Goal: Transaction & Acquisition: Book appointment/travel/reservation

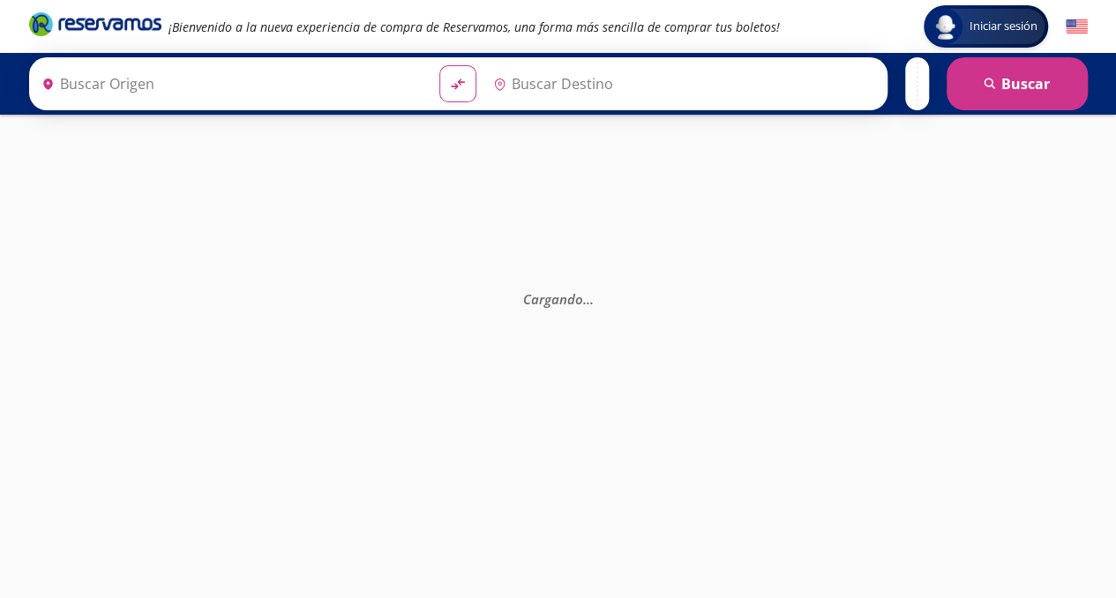
type input "[GEOGRAPHIC_DATA][PERSON_NAME], [GEOGRAPHIC_DATA]"
type input "[GEOGRAPHIC_DATA], [GEOGRAPHIC_DATA]"
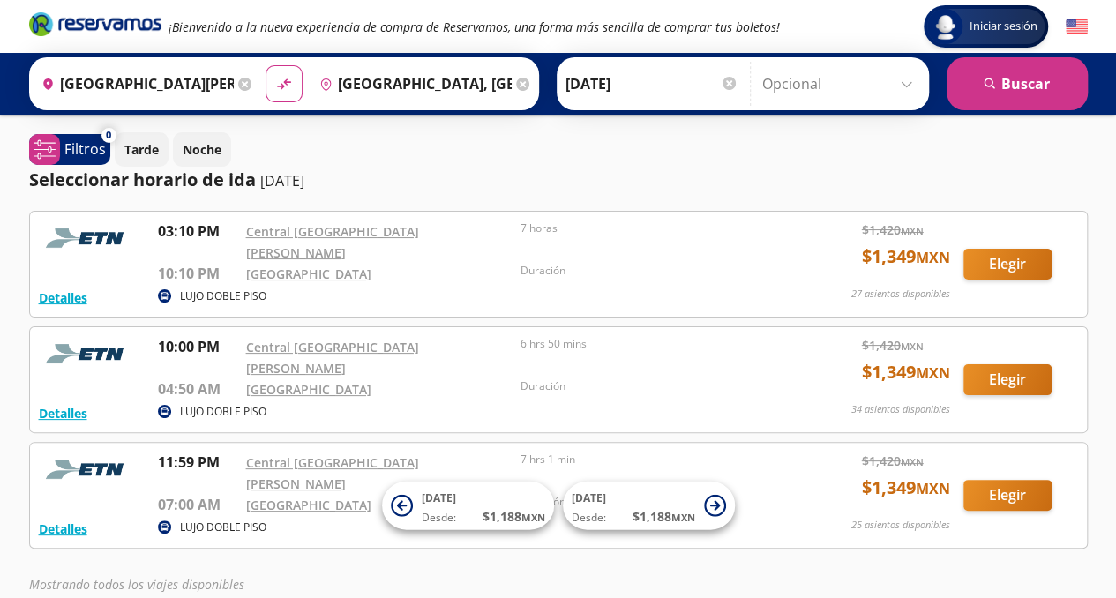
scroll to position [79, 0]
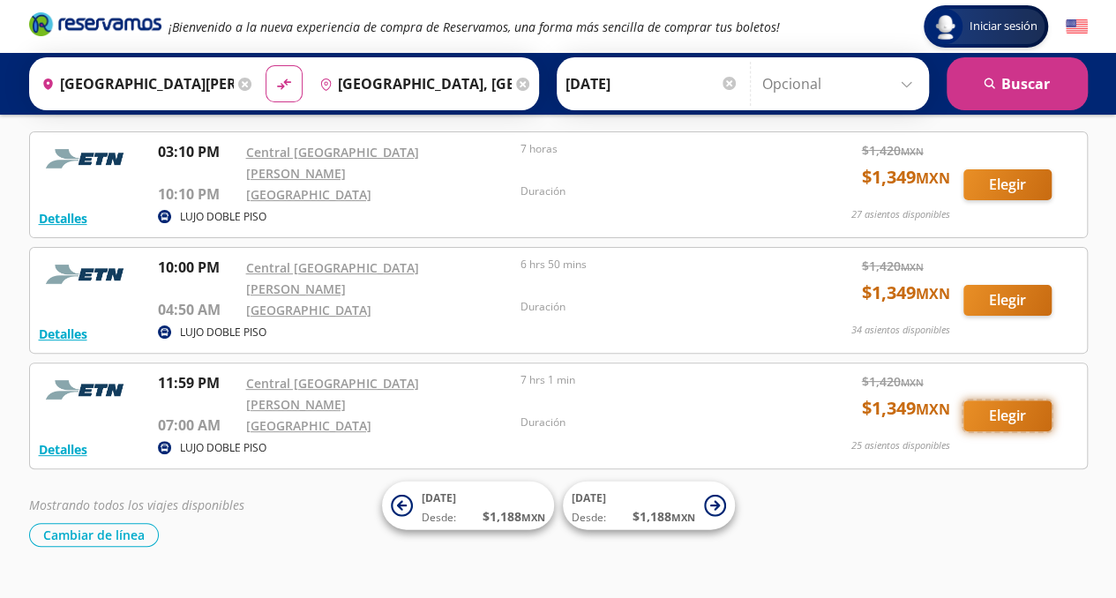
click at [1013, 401] on button "Elegir" at bounding box center [1007, 416] width 88 height 31
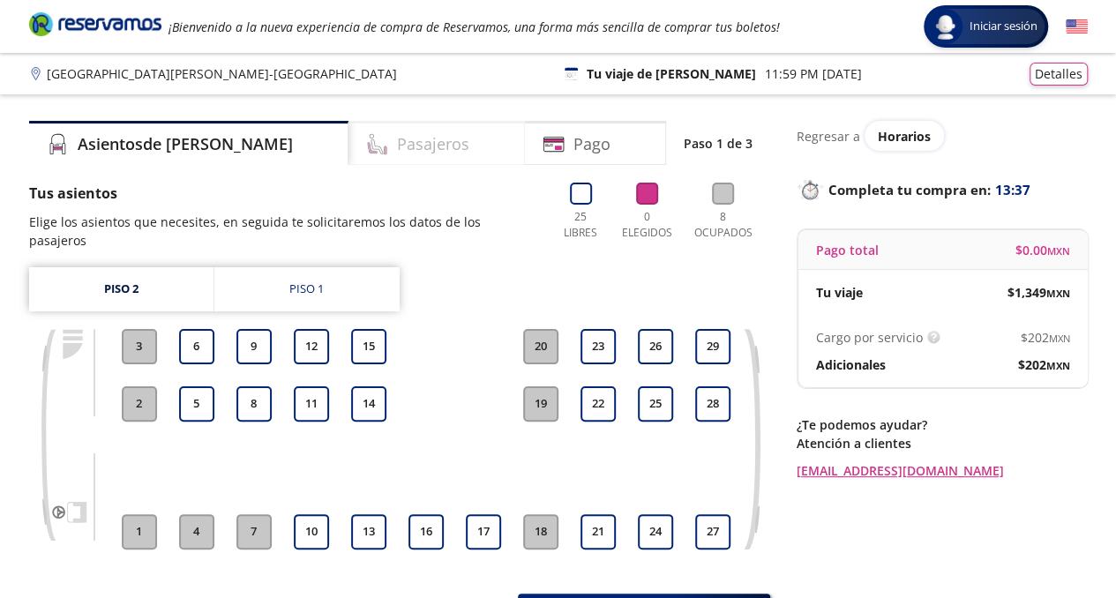
click at [397, 142] on h4 "Pasajeros" at bounding box center [433, 144] width 72 height 24
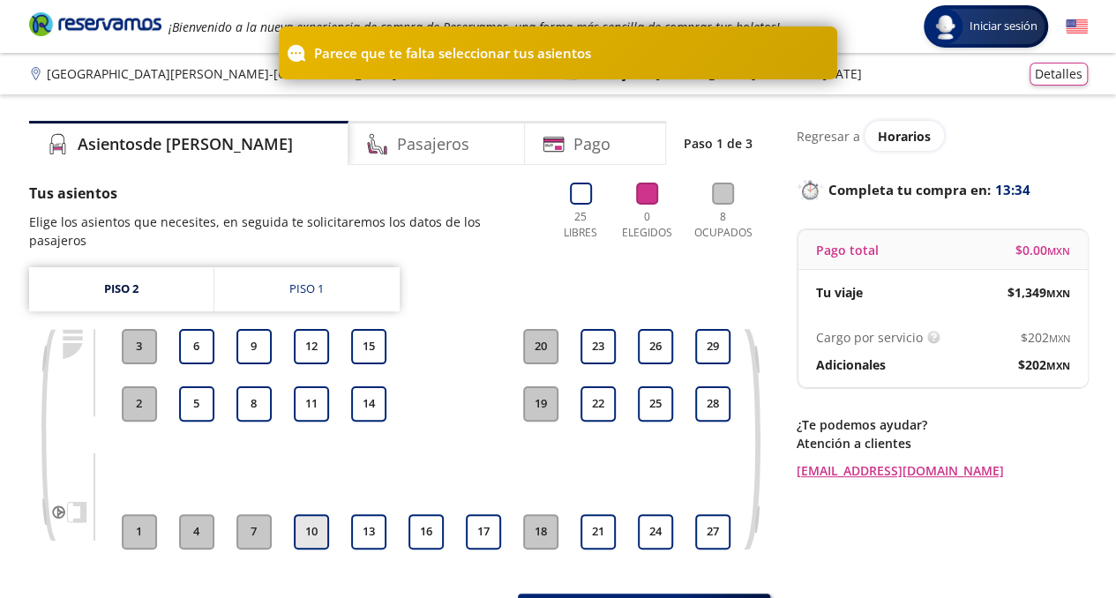
click at [306, 514] on button "10" at bounding box center [311, 531] width 35 height 35
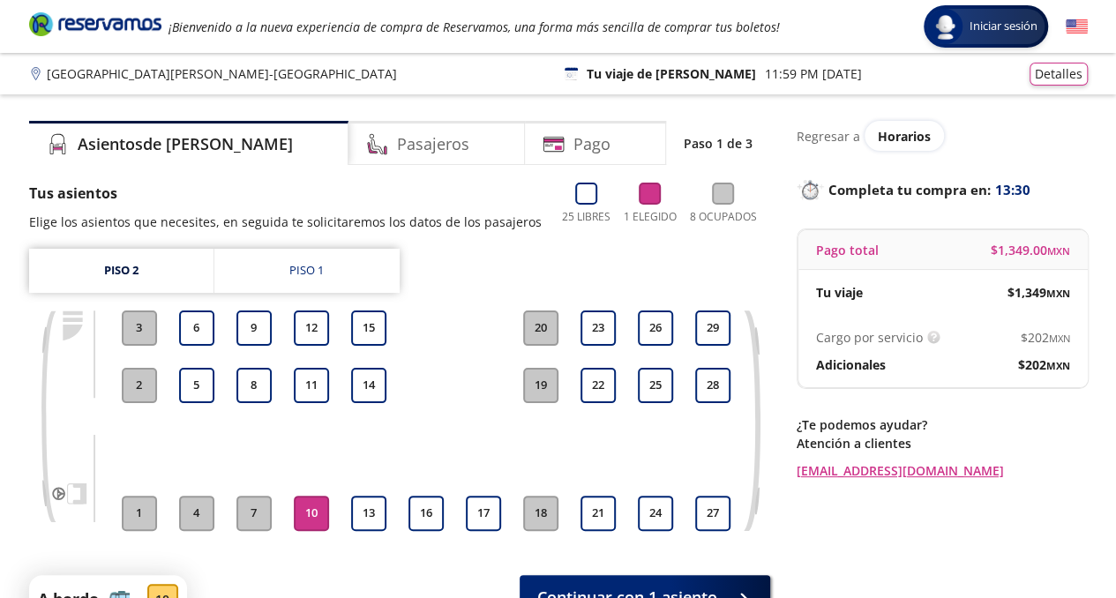
scroll to position [88, 0]
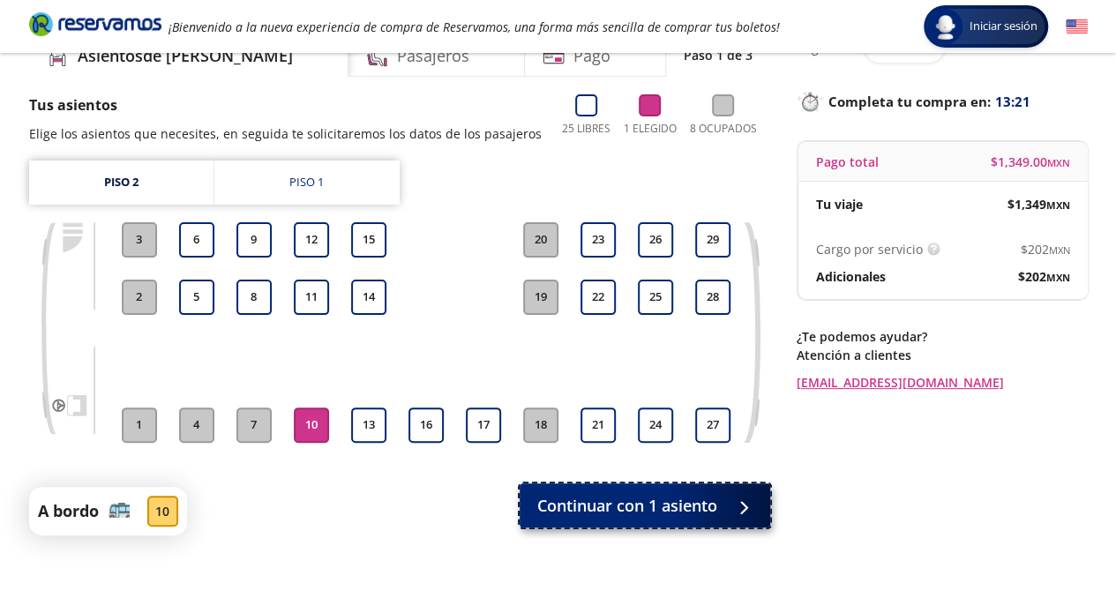
click at [628, 517] on span "Continuar con 1 asiento" at bounding box center [627, 506] width 180 height 24
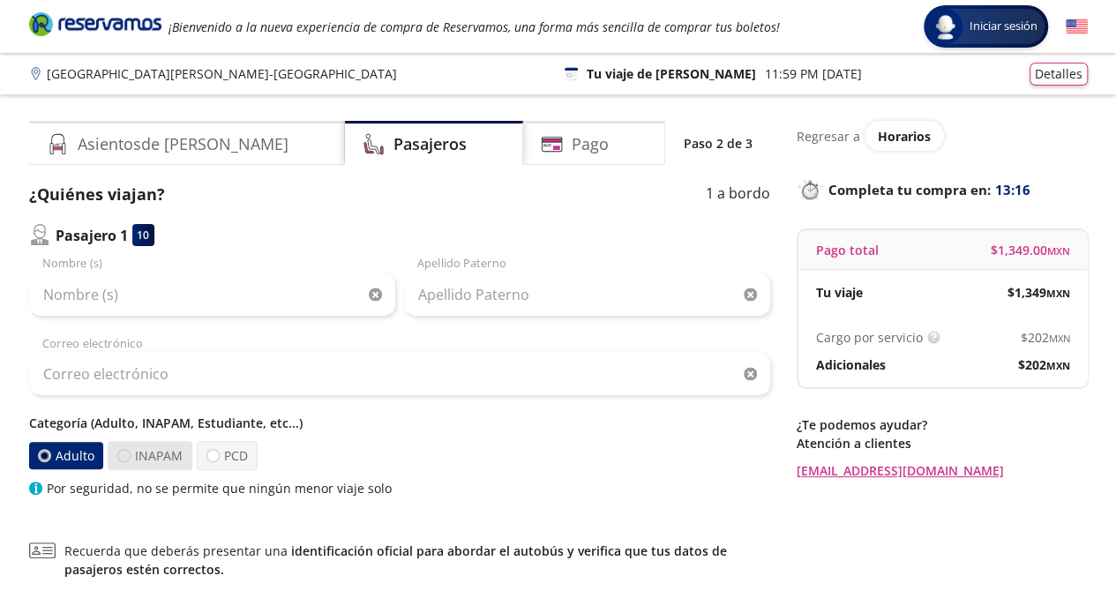
click at [124, 459] on div at bounding box center [123, 455] width 13 height 13
click at [124, 459] on input "INAPAM" at bounding box center [123, 455] width 11 height 11
radio input "true"
radio input "false"
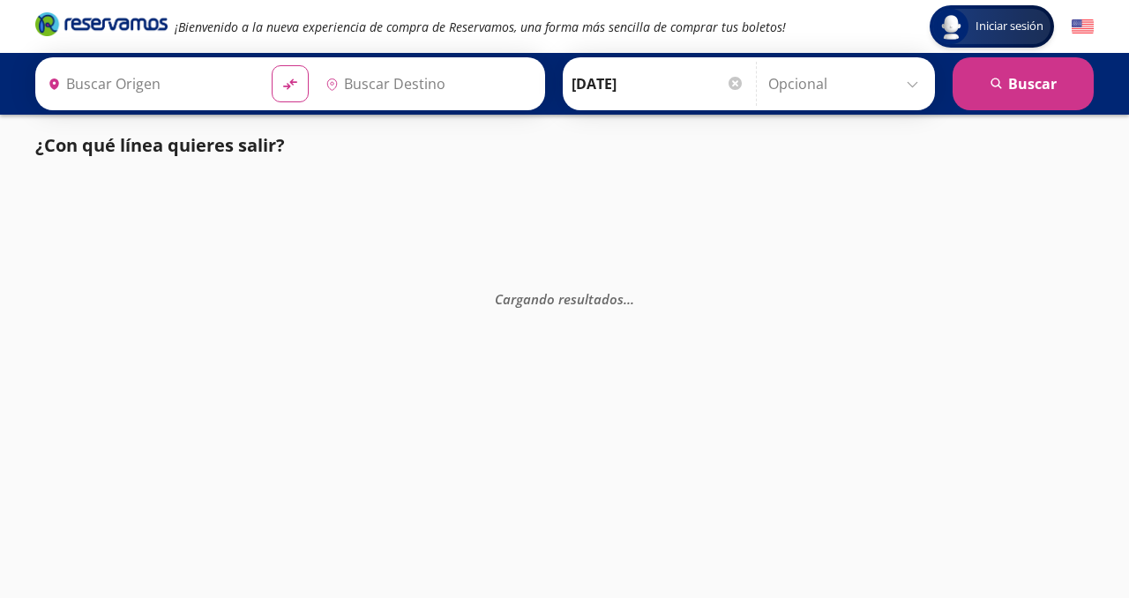
type input "[GEOGRAPHIC_DATA][PERSON_NAME], [GEOGRAPHIC_DATA]"
type input "[GEOGRAPHIC_DATA], [GEOGRAPHIC_DATA]"
